Goal: Task Accomplishment & Management: Manage account settings

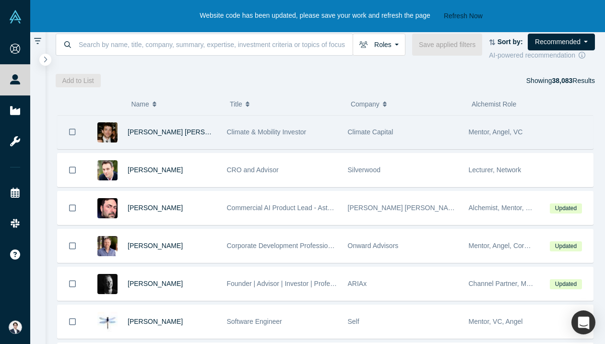
click at [210, 146] on div "[PERSON_NAME] [PERSON_NAME]" at bounding box center [172, 132] width 89 height 33
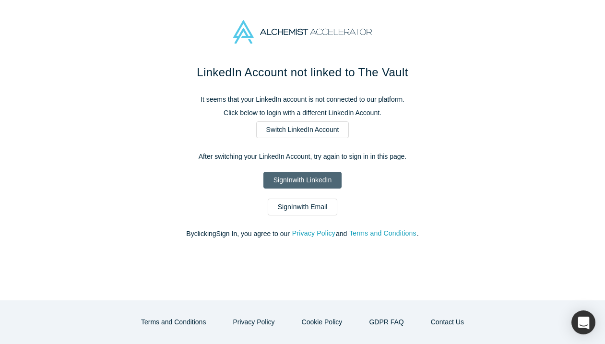
click at [311, 176] on link "Sign In with LinkedIn" at bounding box center [303, 180] width 78 height 17
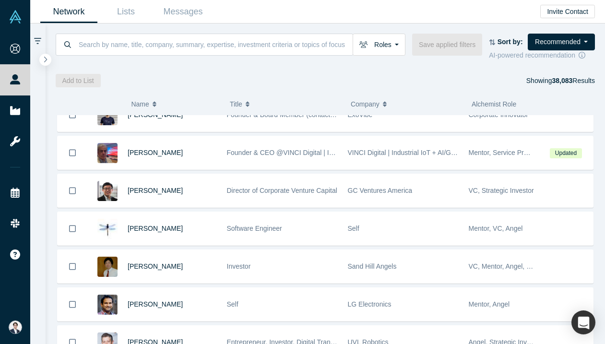
scroll to position [701, 0]
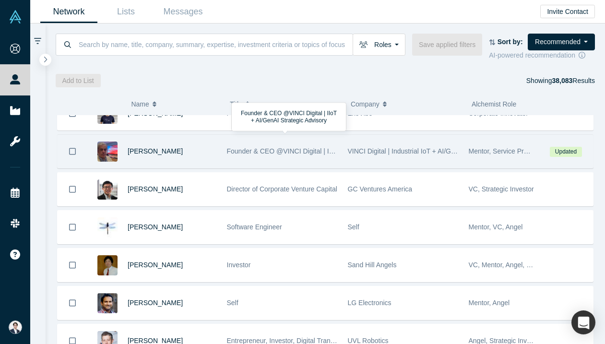
click at [171, 145] on div "[PERSON_NAME]" at bounding box center [172, 151] width 89 height 33
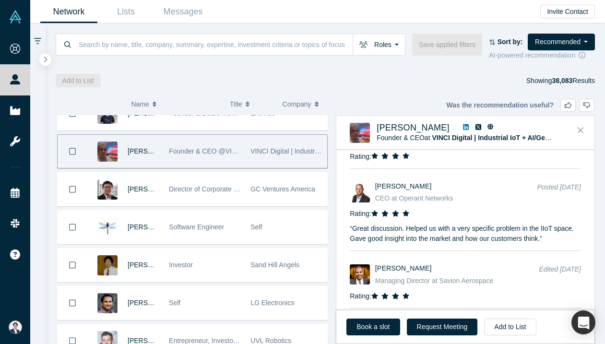
scroll to position [2581, 0]
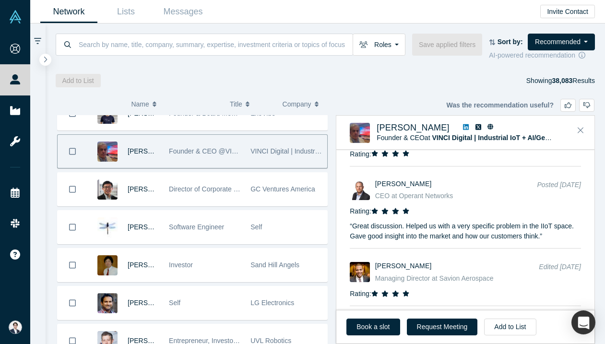
click at [463, 127] on icon at bounding box center [466, 127] width 6 height 6
click at [512, 335] on button "Add to List" at bounding box center [510, 327] width 52 height 17
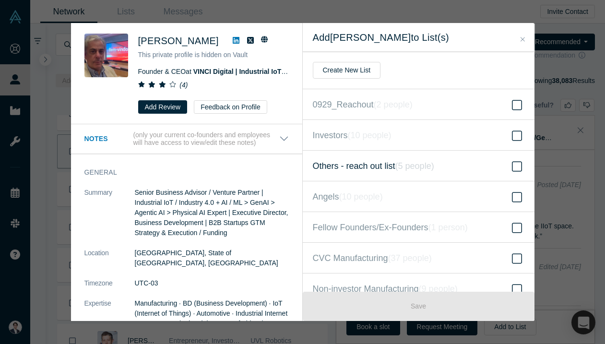
scroll to position [12, 0]
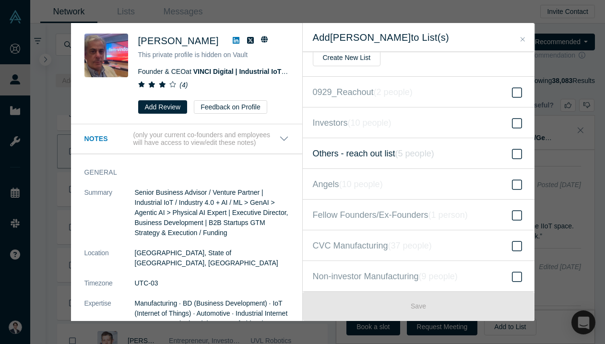
click at [393, 158] on span "Others - reach out list ( 5 people )" at bounding box center [373, 153] width 121 height 13
click at [0, 0] on input "Others - reach out list ( 5 people )" at bounding box center [0, 0] width 0 height 0
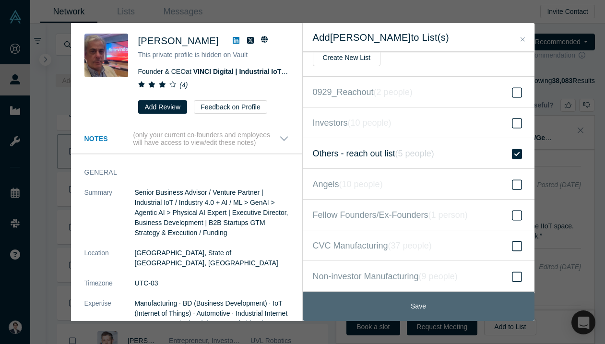
click at [440, 302] on button "Save" at bounding box center [419, 306] width 232 height 29
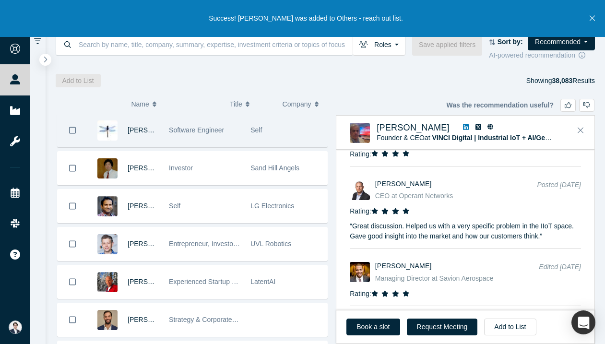
scroll to position [816, 0]
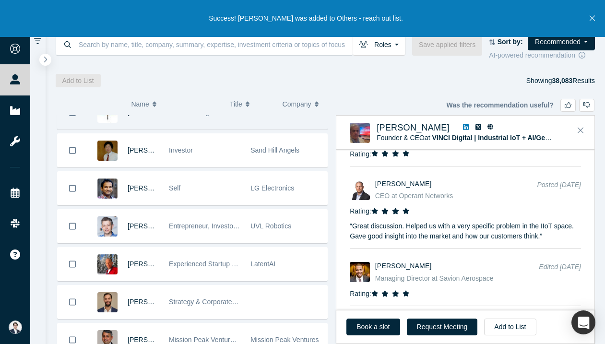
click at [252, 229] on span "UVL Robotics" at bounding box center [271, 226] width 41 height 8
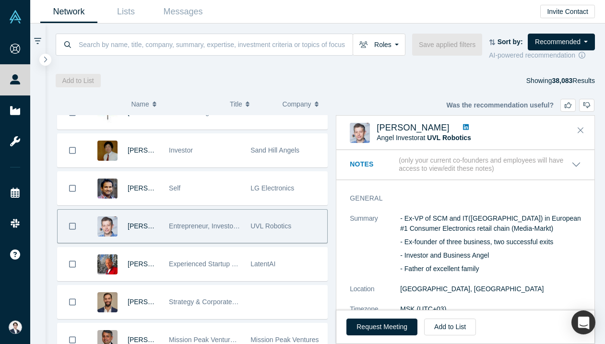
scroll to position [36, 0]
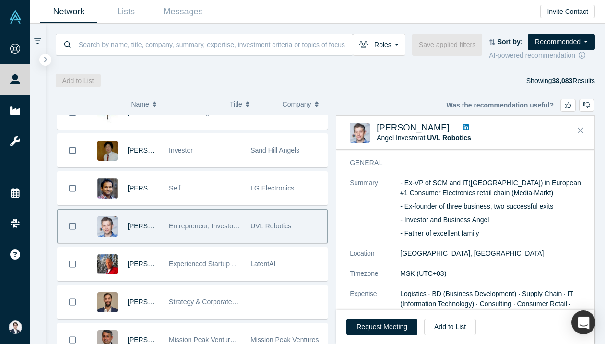
click at [463, 126] on icon at bounding box center [466, 127] width 6 height 6
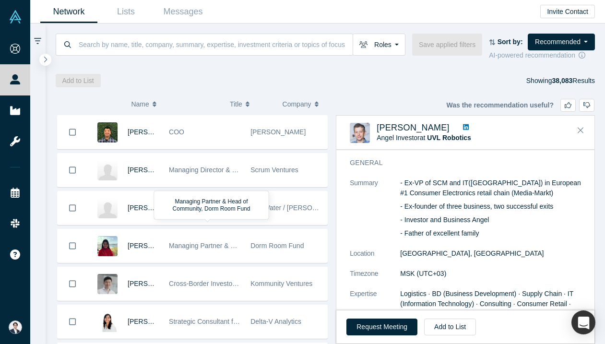
scroll to position [2082, 0]
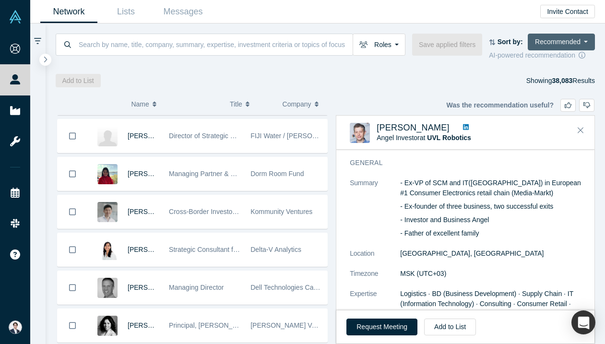
click at [567, 49] on button "Recommended" at bounding box center [561, 42] width 67 height 17
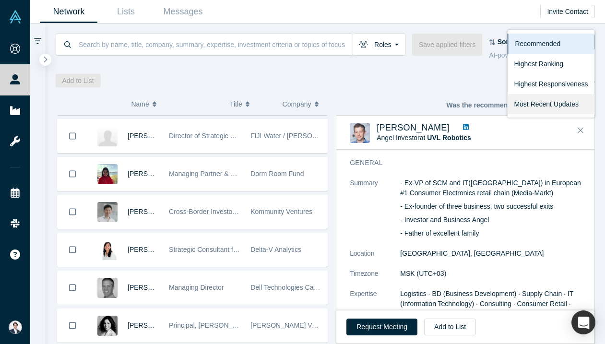
click at [564, 106] on link "Most Recent Updates" at bounding box center [550, 104] width 87 height 20
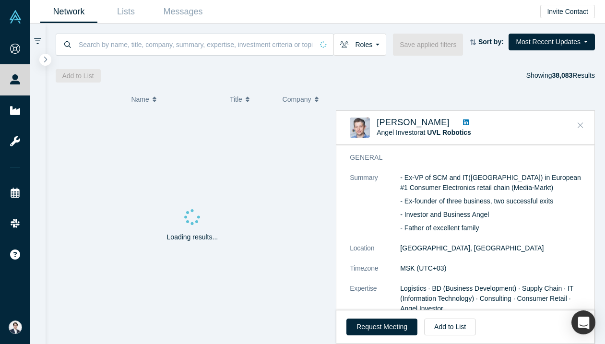
click at [581, 124] on icon "Close" at bounding box center [581, 125] width 6 height 6
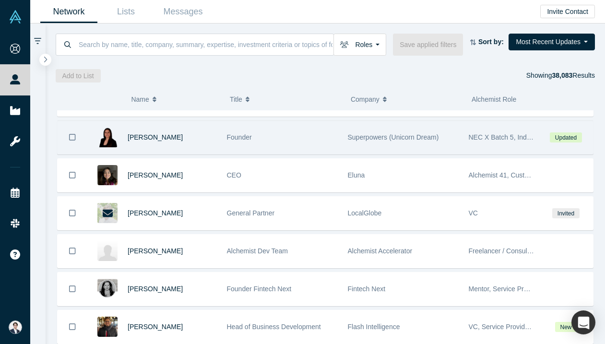
scroll to position [67, 0]
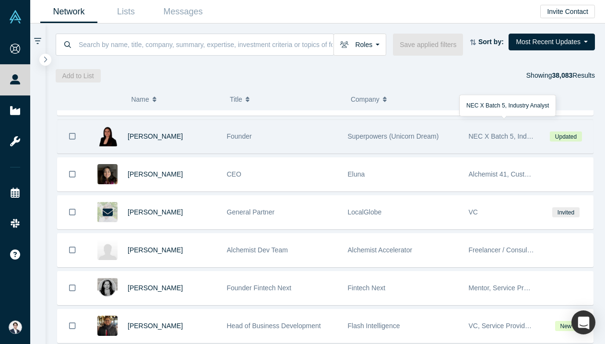
click at [497, 134] on span "NEC X Batch 5, Industry Analyst" at bounding box center [517, 137] width 97 height 8
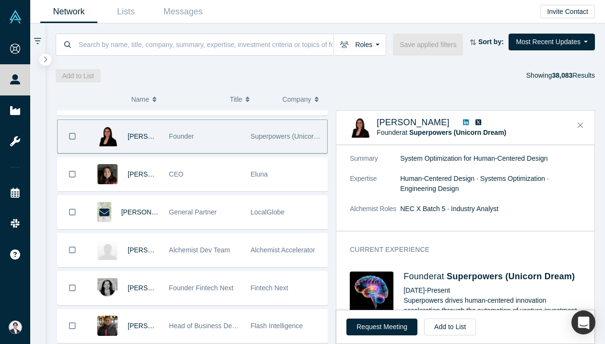
scroll to position [116, 0]
click at [581, 122] on icon "Close" at bounding box center [581, 125] width 6 height 9
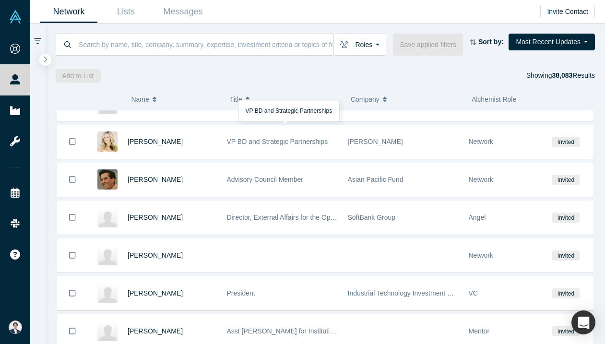
scroll to position [631, 0]
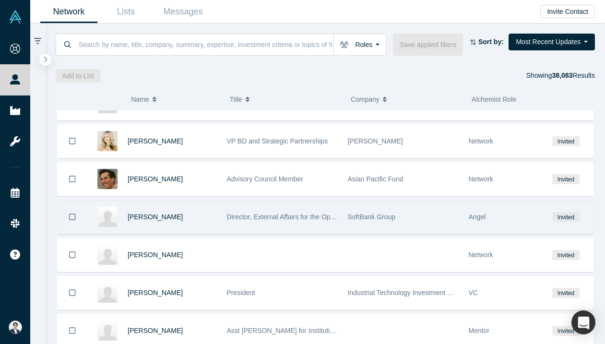
click at [361, 214] on span "SoftBank Group" at bounding box center [372, 217] width 48 height 8
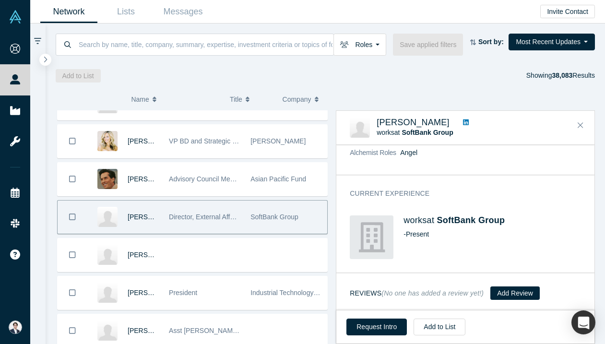
scroll to position [60, 0]
click at [575, 126] on button "Close" at bounding box center [581, 125] width 14 height 15
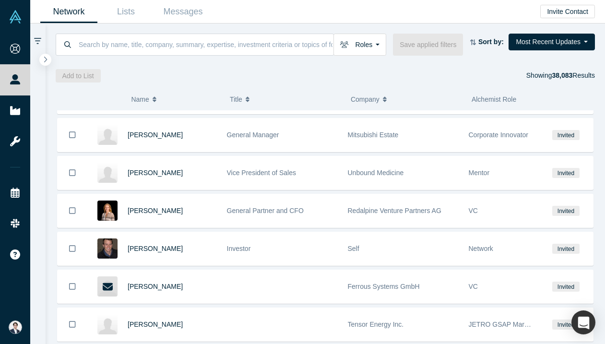
scroll to position [3575, 0]
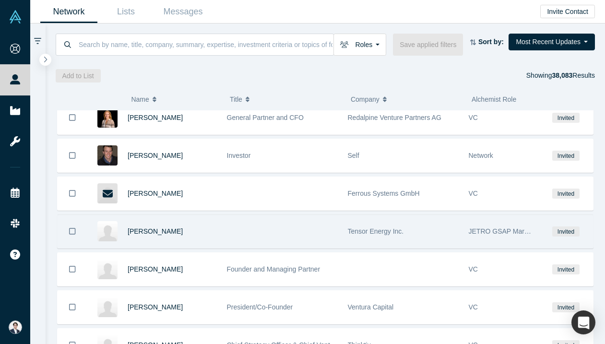
click at [504, 235] on span "JETRO GSAP Market Discovery 2024" at bounding box center [525, 232] width 113 height 8
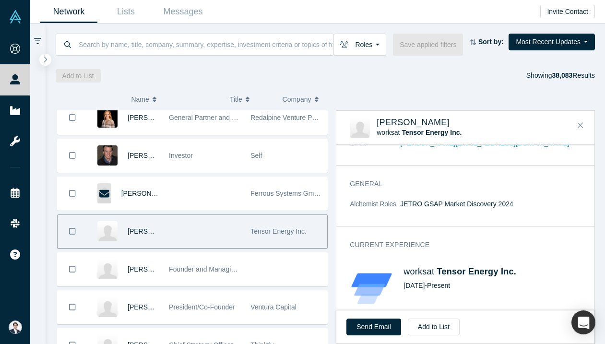
scroll to position [72, 0]
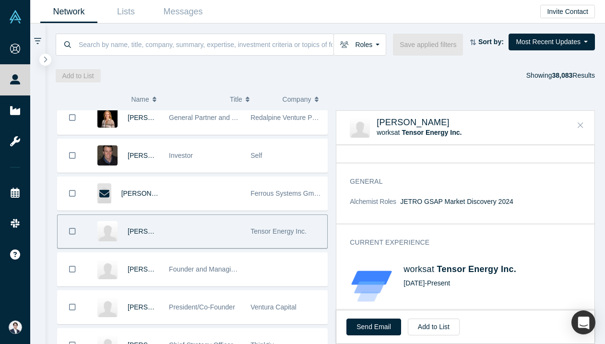
click at [587, 122] on button "Close" at bounding box center [581, 125] width 14 height 15
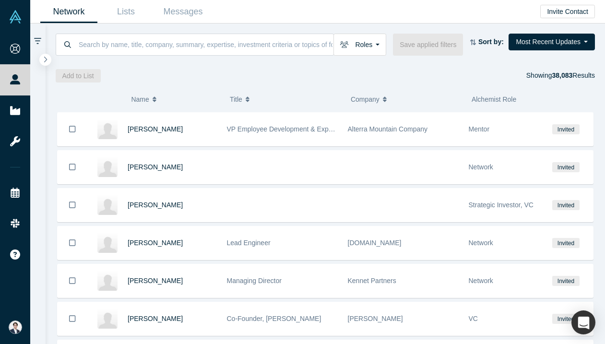
scroll to position [0, 0]
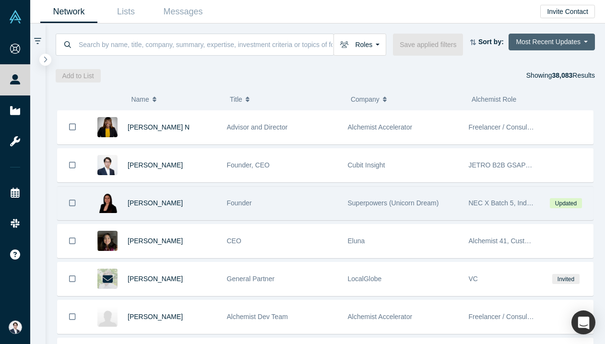
click at [554, 44] on button "Most Recent Updates" at bounding box center [552, 42] width 86 height 17
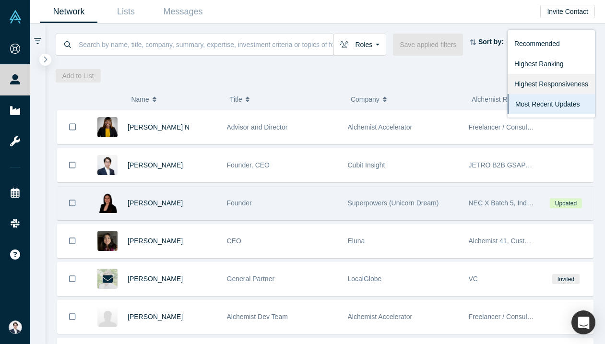
click at [547, 83] on link "Highest Responsiveness" at bounding box center [551, 84] width 87 height 20
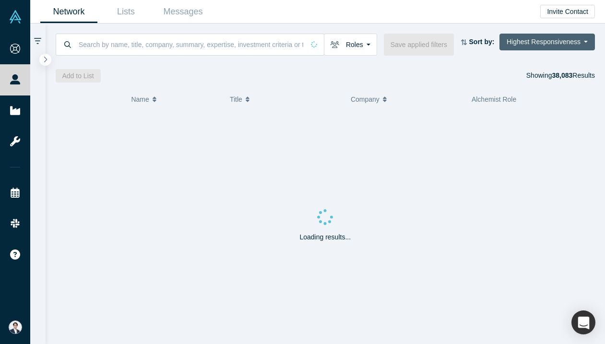
click at [555, 37] on button "Highest Responsiveness" at bounding box center [548, 42] width 96 height 17
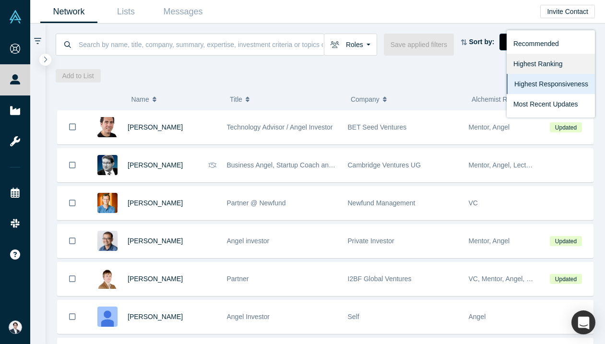
click at [549, 61] on link "Highest Ranking" at bounding box center [551, 64] width 88 height 20
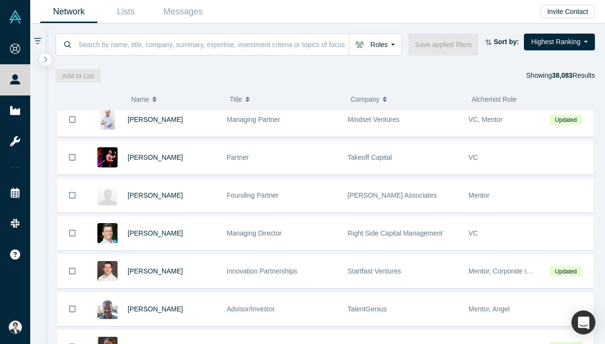
scroll to position [1644, 0]
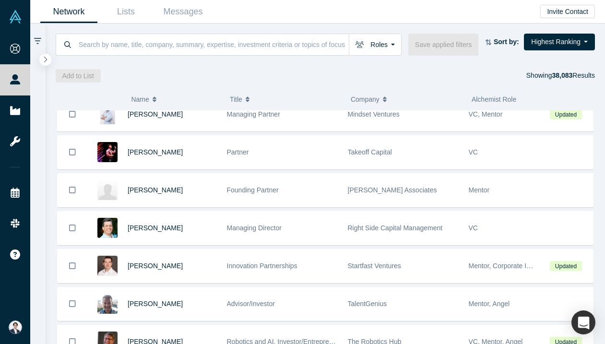
click at [301, 201] on div "Founding Partner" at bounding box center [282, 190] width 111 height 33
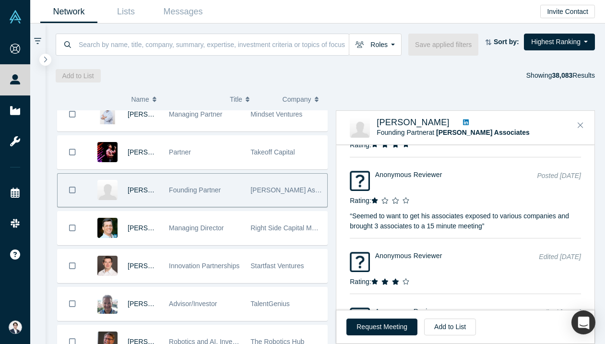
scroll to position [1449, 0]
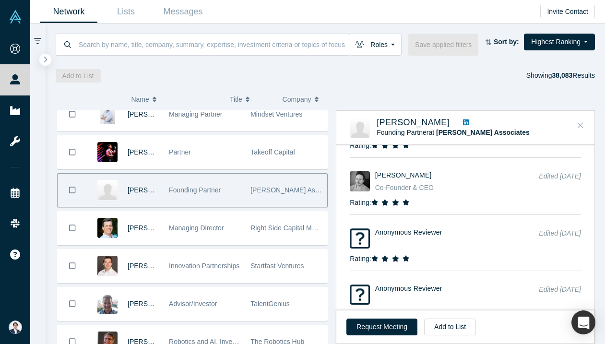
click at [576, 123] on button "Close" at bounding box center [581, 125] width 14 height 15
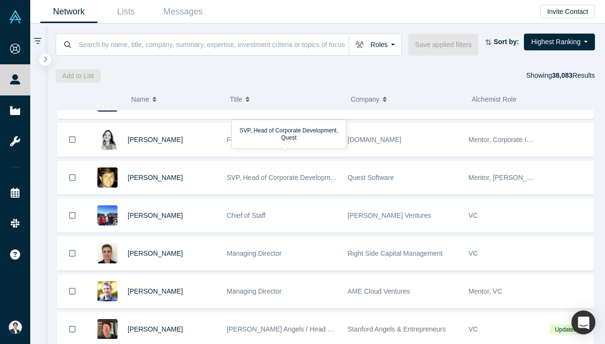
scroll to position [3903, 0]
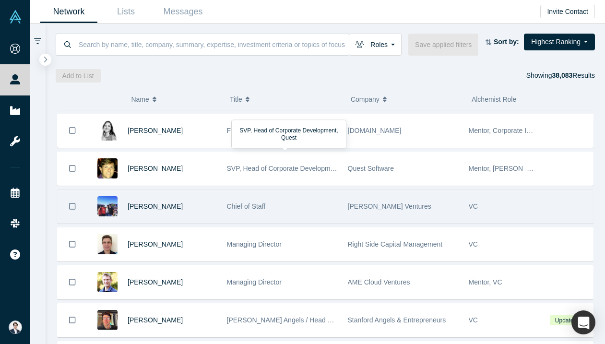
click at [326, 211] on div "Chief of Staff" at bounding box center [282, 206] width 111 height 33
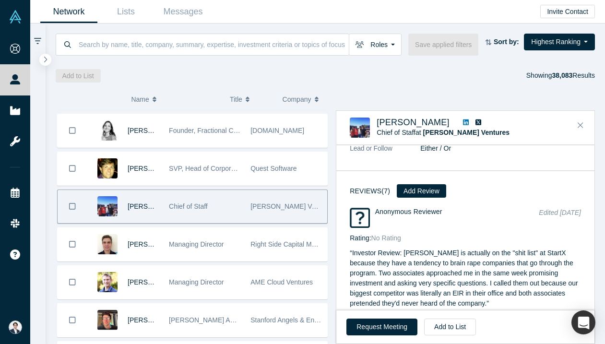
scroll to position [509, 0]
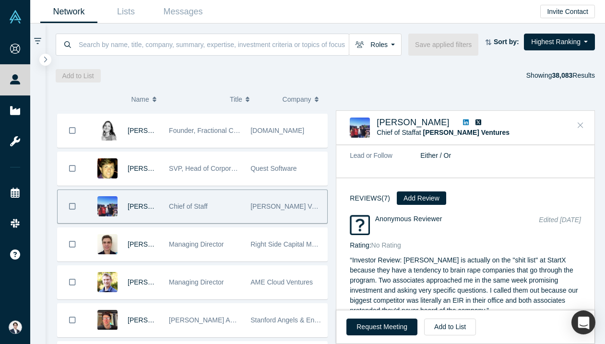
click at [579, 129] on icon "Close" at bounding box center [581, 125] width 6 height 9
